Goal: Task Accomplishment & Management: Manage account settings

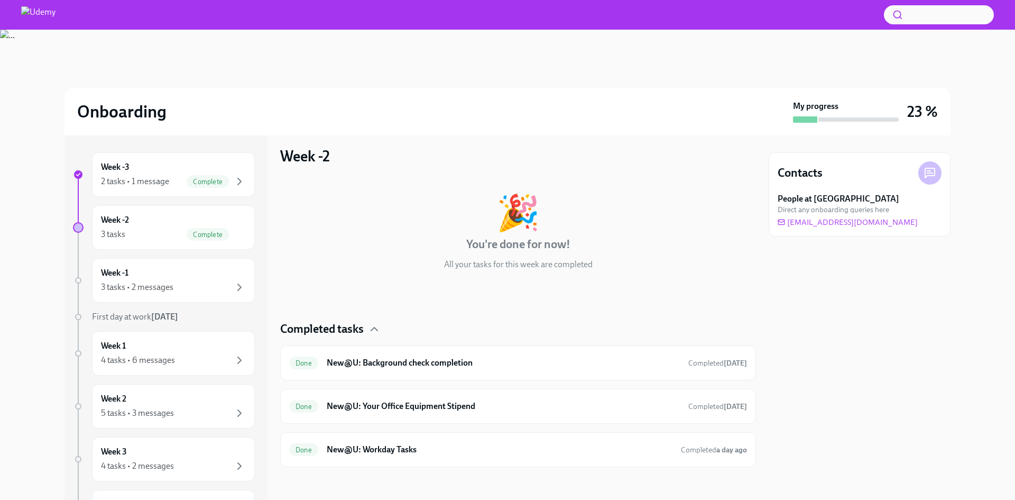
scroll to position [7, 0]
click at [199, 286] on div "3 tasks • 2 messages" at bounding box center [173, 287] width 145 height 13
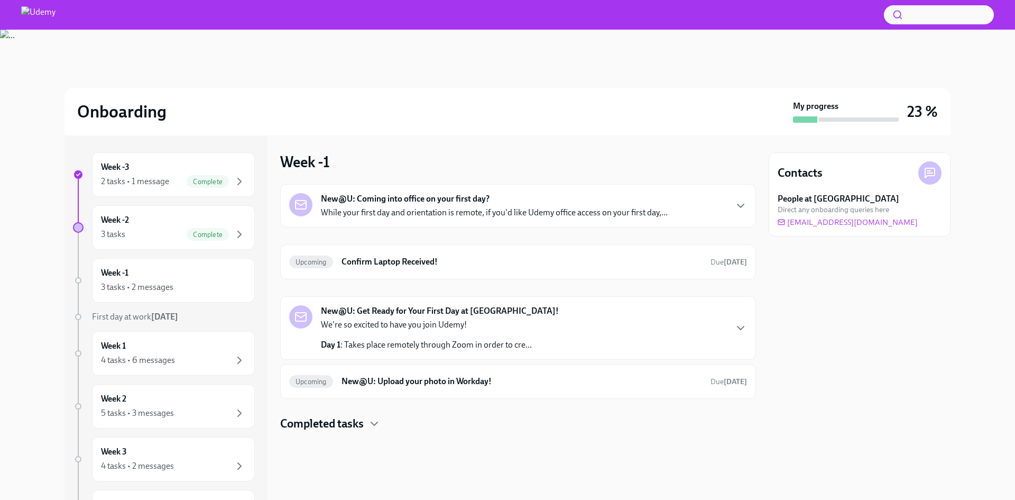
click at [457, 212] on p "While your first day and orientation is remote, if you'd like Udemy office acce…" at bounding box center [494, 213] width 347 height 12
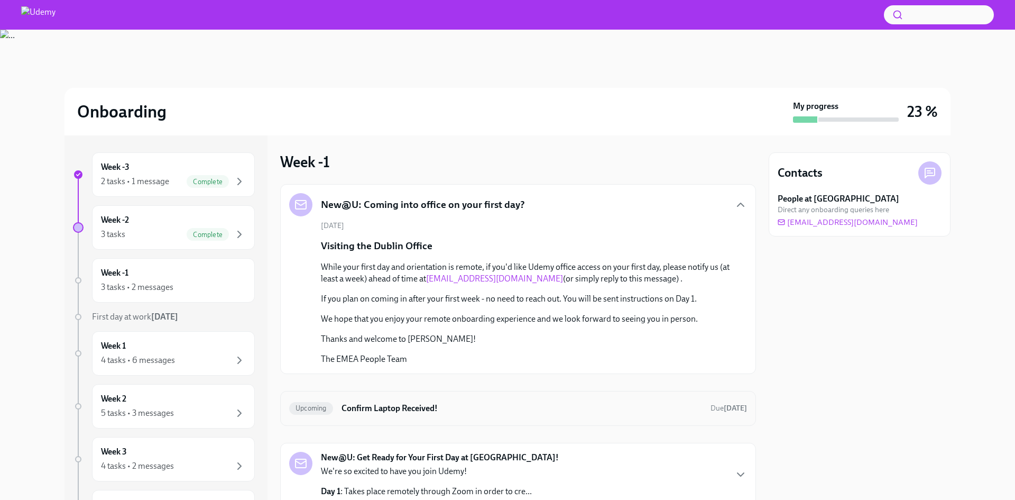
click at [563, 400] on div "Upcoming Confirm Laptop Received! Due [DATE]" at bounding box center [518, 408] width 458 height 17
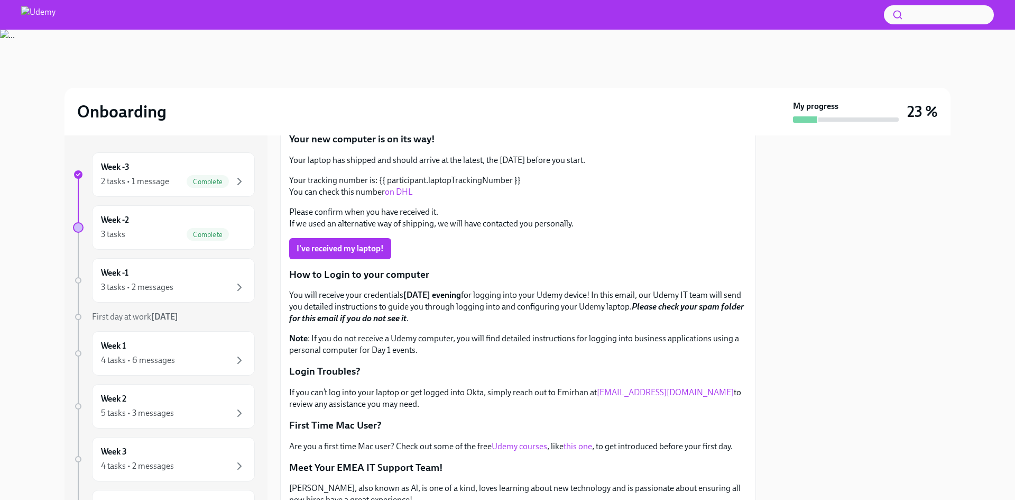
scroll to position [16, 0]
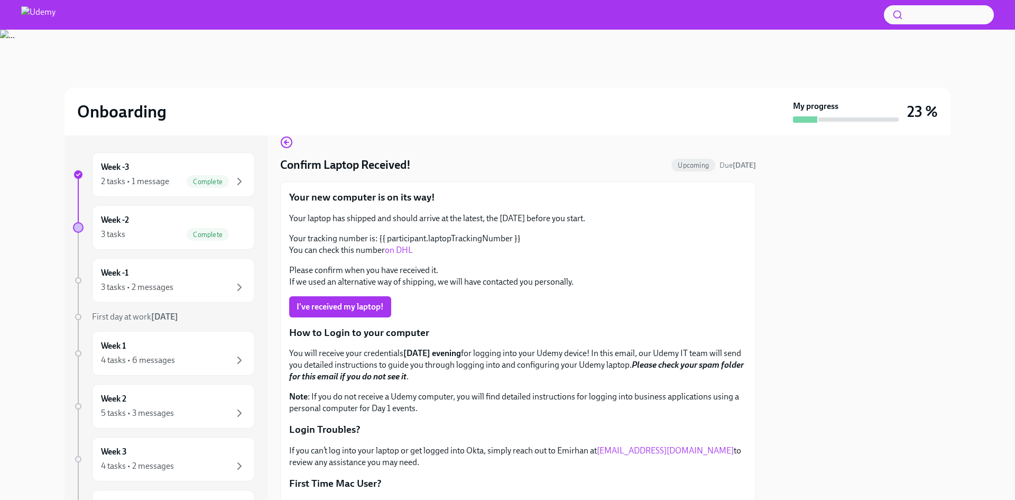
click at [407, 251] on link "on DHL" at bounding box center [399, 250] width 28 height 10
click at [144, 282] on div "3 tasks • 2 messages" at bounding box center [137, 287] width 72 height 12
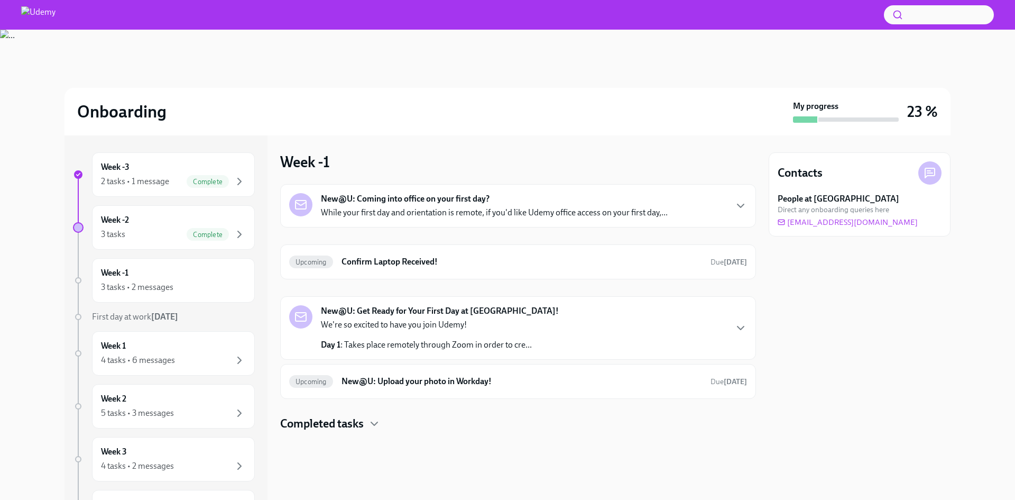
click at [318, 419] on h4 "Completed tasks" at bounding box center [322, 424] width 84 height 16
click at [398, 450] on div "Done New@U: Your Office Equipment Stipend Completed [DATE]" at bounding box center [518, 457] width 458 height 17
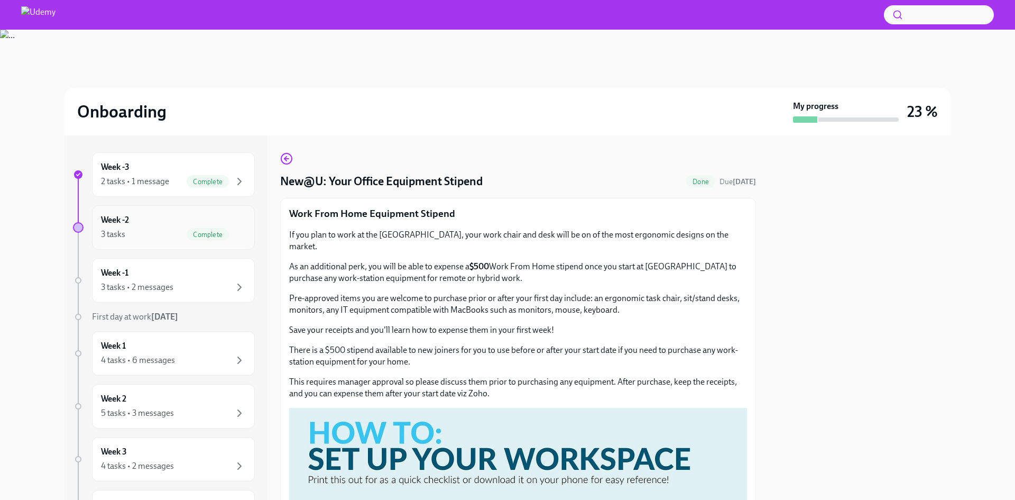
click at [176, 243] on div "Week -2 3 tasks Complete" at bounding box center [173, 227] width 163 height 44
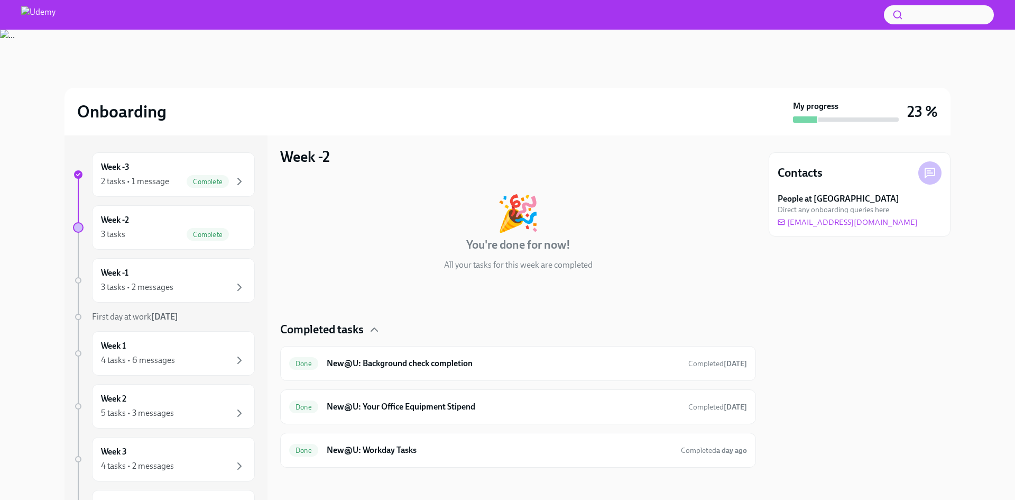
scroll to position [7, 0]
click at [381, 393] on div "Done New@U: Your Office Equipment Stipend Completed [DATE]" at bounding box center [518, 405] width 476 height 35
click at [383, 400] on h6 "New@U: Your Office Equipment Stipend" at bounding box center [503, 405] width 353 height 12
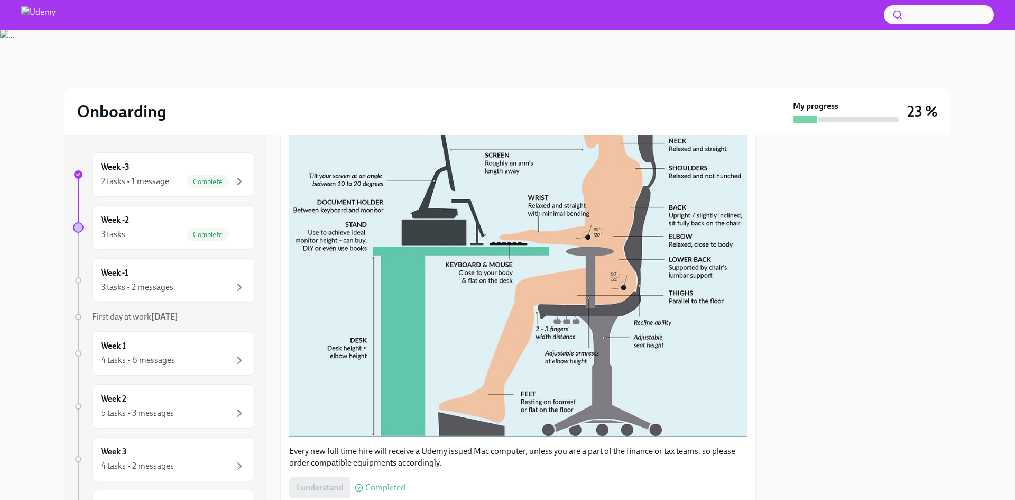
scroll to position [445, 0]
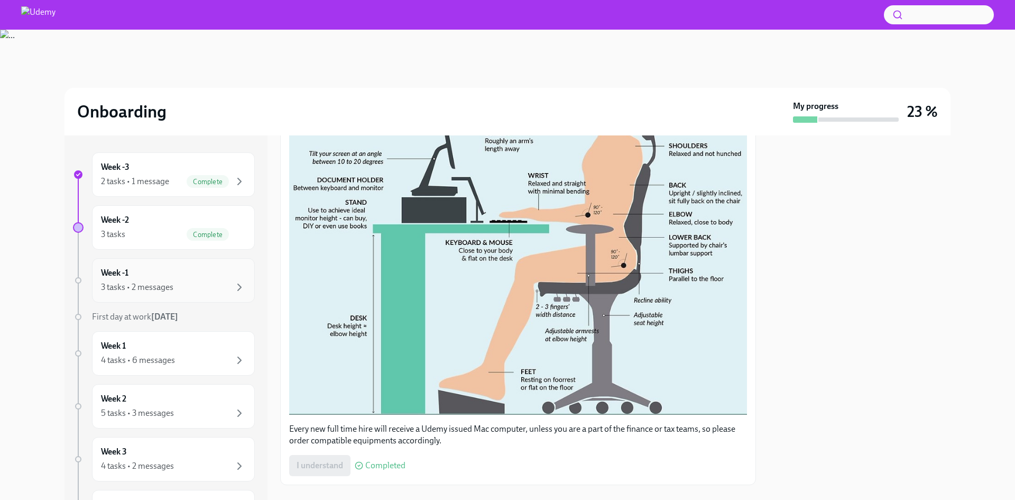
click at [207, 296] on div "Week -1 3 tasks • 2 messages" at bounding box center [173, 280] width 163 height 44
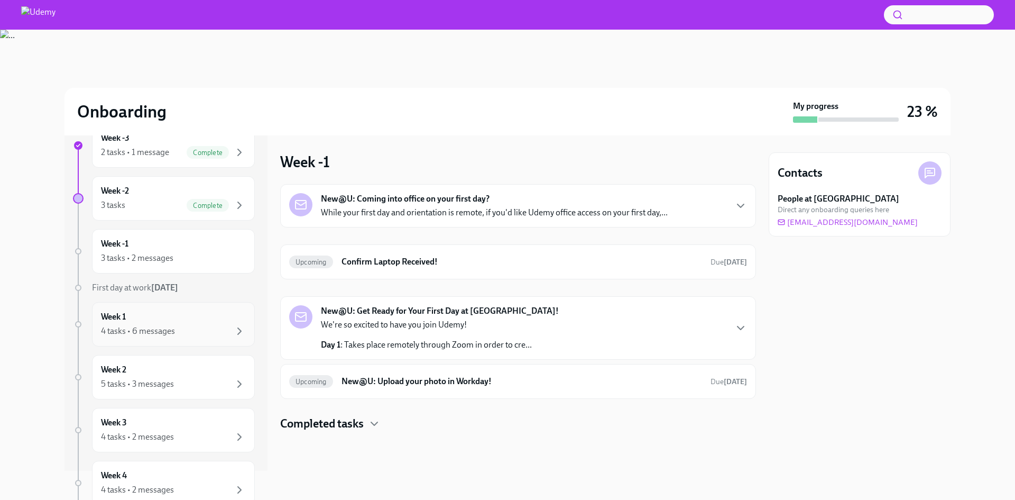
scroll to position [53, 0]
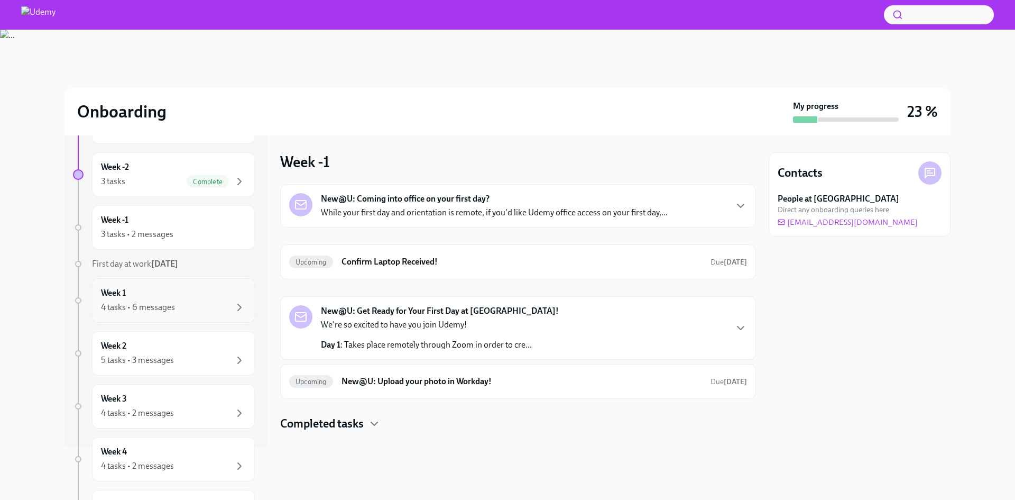
click at [171, 311] on div "4 tasks • 6 messages" at bounding box center [138, 307] width 74 height 12
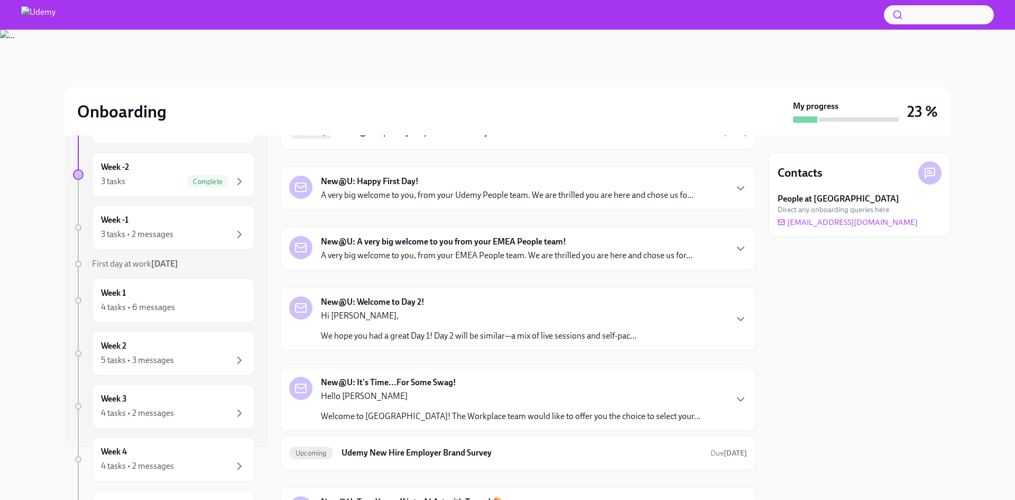
scroll to position [53, 0]
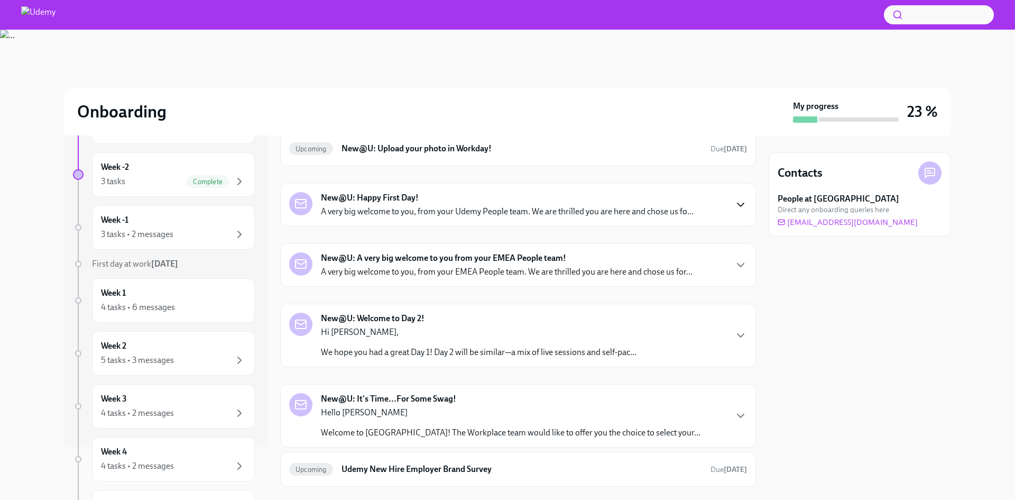
click at [735, 207] on icon "button" at bounding box center [741, 204] width 13 height 13
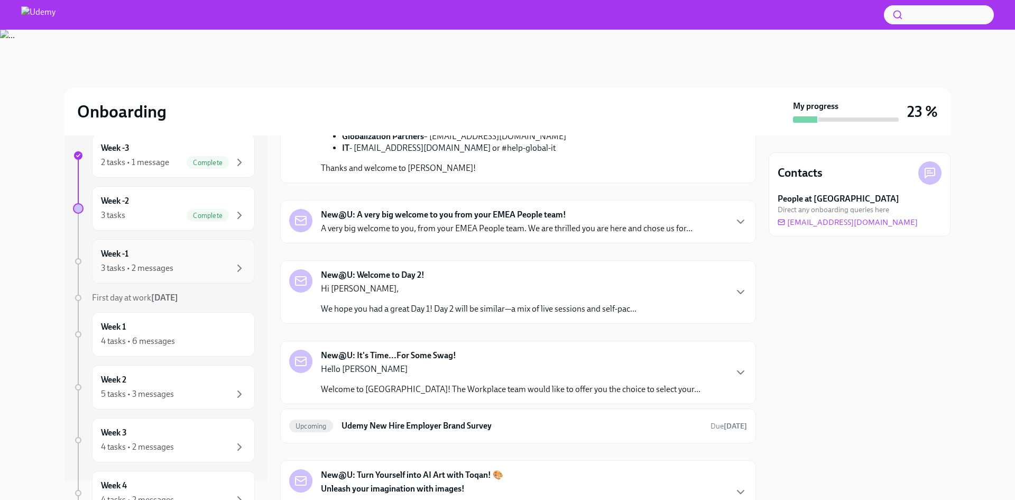
scroll to position [0, 0]
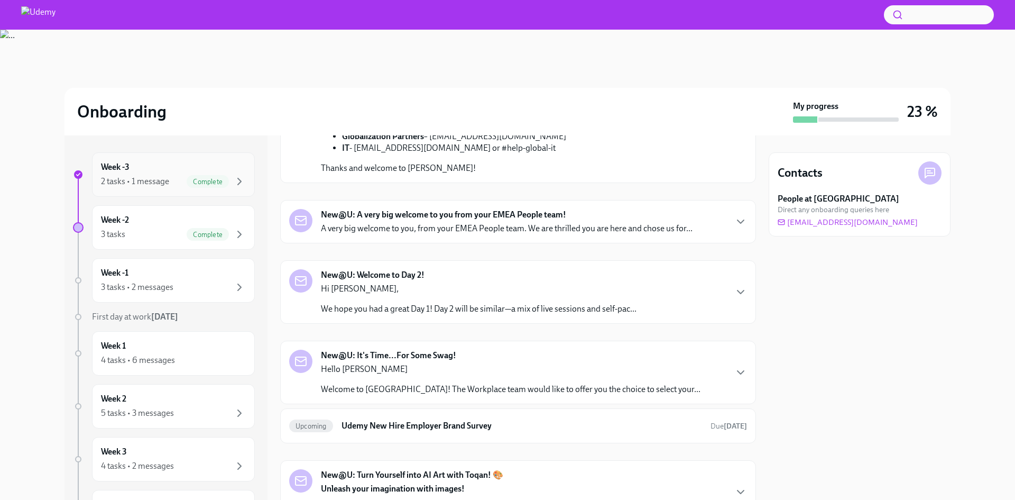
click at [157, 191] on div "Week -3 2 tasks • 1 message Complete" at bounding box center [173, 174] width 163 height 44
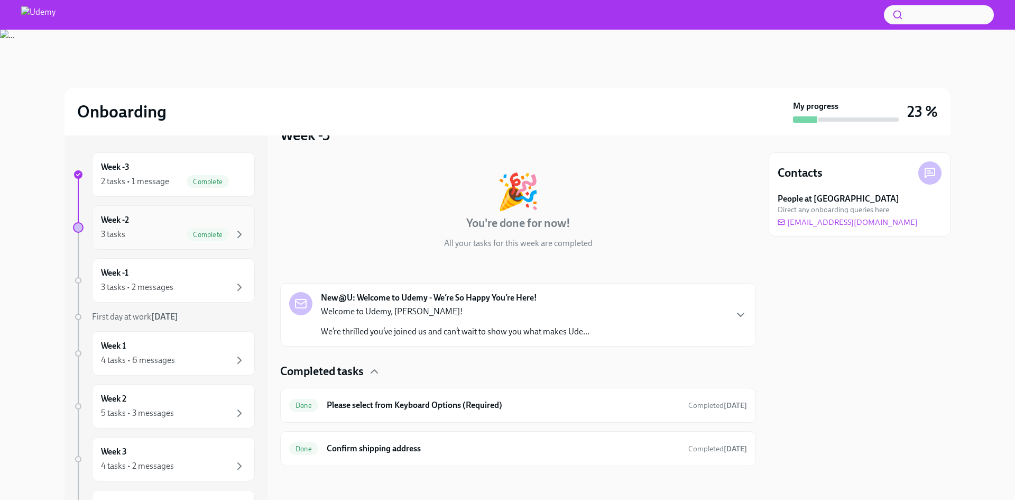
click at [157, 215] on div "Week -2 3 tasks Complete" at bounding box center [173, 227] width 145 height 26
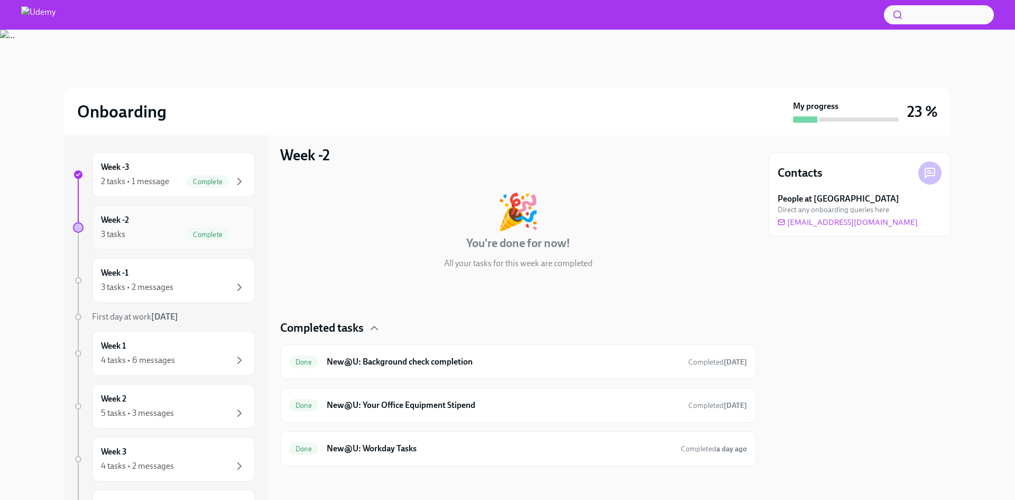
scroll to position [7, 0]
